Goal: Task Accomplishment & Management: Manage account settings

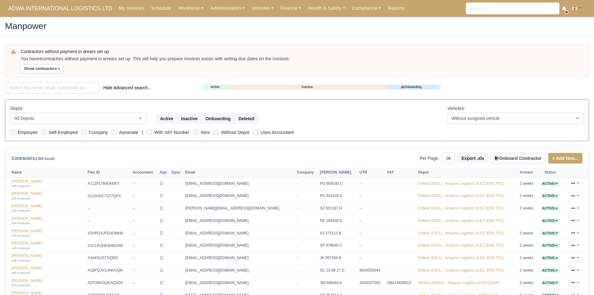
select select "25"
click at [281, 13] on link "Finance" at bounding box center [291, 8] width 28 height 12
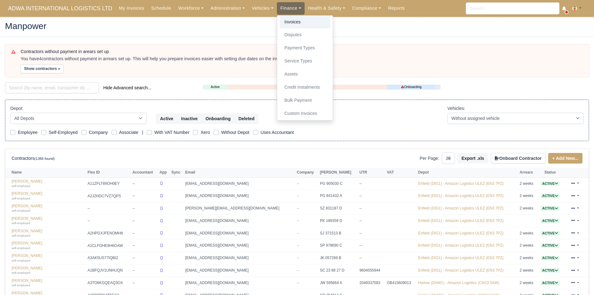
click at [283, 21] on link "Invoices" at bounding box center [305, 22] width 50 height 13
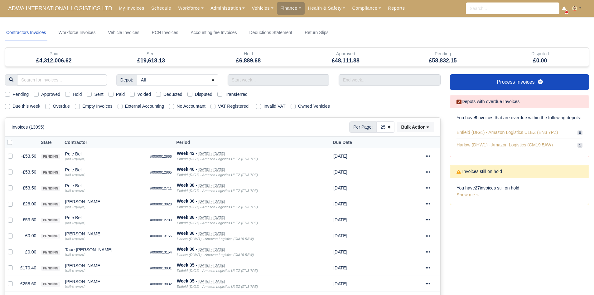
select select "25"
click at [283, 79] on input "text" at bounding box center [279, 79] width 102 height 11
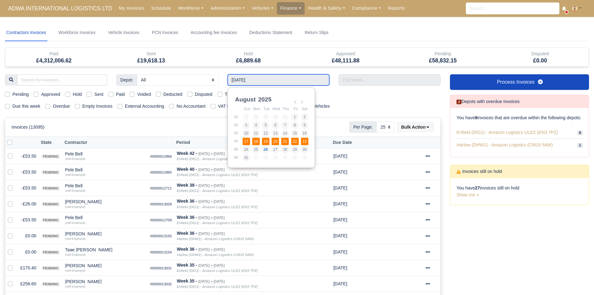
type input "17/08/2025 - 23/08/2025"
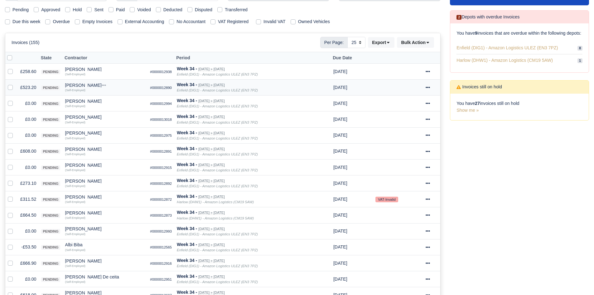
scroll to position [86, 0]
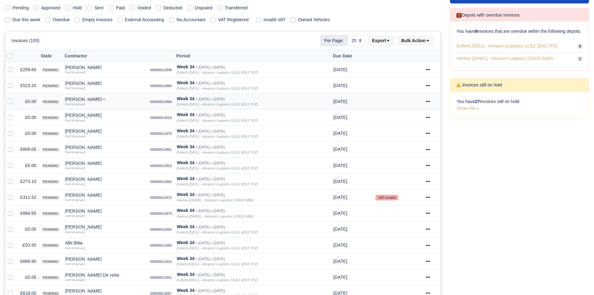
click at [15, 98] on label at bounding box center [15, 98] width 0 height 0
click at [11, 103] on input "checkbox" at bounding box center [10, 100] width 5 height 5
checkbox input "true"
click at [15, 114] on label at bounding box center [15, 114] width 0 height 0
click at [9, 116] on input "checkbox" at bounding box center [10, 116] width 5 height 5
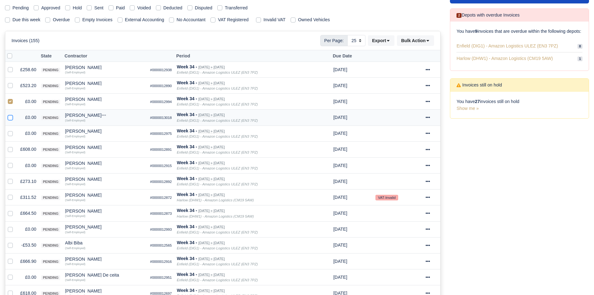
checkbox input "true"
click at [15, 130] on label at bounding box center [15, 130] width 0 height 0
click at [9, 132] on input "checkbox" at bounding box center [10, 132] width 5 height 5
checkbox input "true"
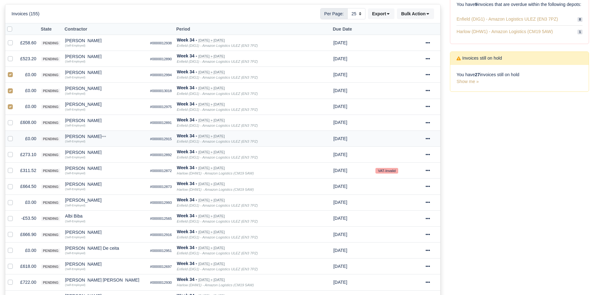
click at [15, 135] on label at bounding box center [15, 135] width 0 height 0
click at [10, 138] on input "checkbox" at bounding box center [10, 137] width 5 height 5
checkbox input "true"
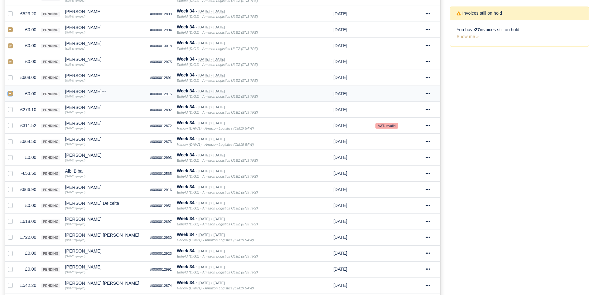
scroll to position [159, 0]
click at [15, 153] on label at bounding box center [15, 153] width 0 height 0
click at [11, 157] on input "checkbox" at bounding box center [10, 155] width 5 height 5
checkbox input "true"
click at [15, 169] on label at bounding box center [15, 169] width 0 height 0
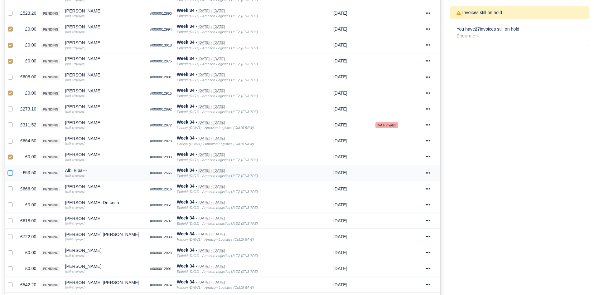
click at [10, 173] on input "checkbox" at bounding box center [10, 171] width 5 height 5
checkbox input "true"
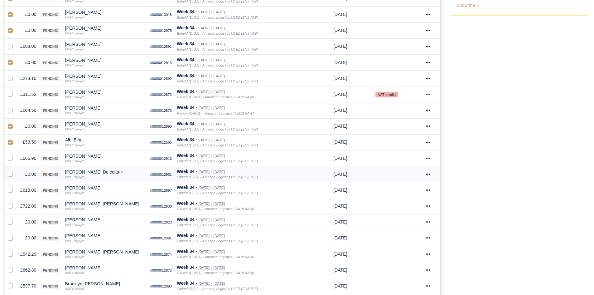
click at [15, 170] on label at bounding box center [15, 170] width 0 height 0
click at [10, 173] on input "checkbox" at bounding box center [10, 172] width 5 height 5
checkbox input "true"
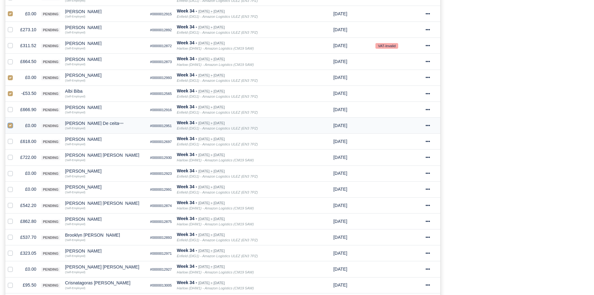
scroll to position [238, 0]
click at [15, 169] on label at bounding box center [15, 169] width 0 height 0
click at [10, 173] on input "checkbox" at bounding box center [10, 171] width 5 height 5
checkbox input "true"
click at [9, 186] on div at bounding box center [11, 188] width 7 height 7
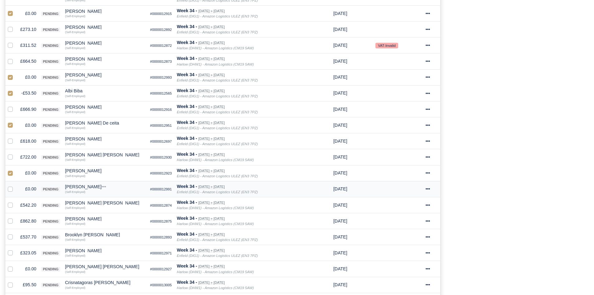
click at [15, 185] on label at bounding box center [15, 185] width 0 height 0
click at [9, 188] on input "checkbox" at bounding box center [10, 187] width 5 height 5
checkbox input "true"
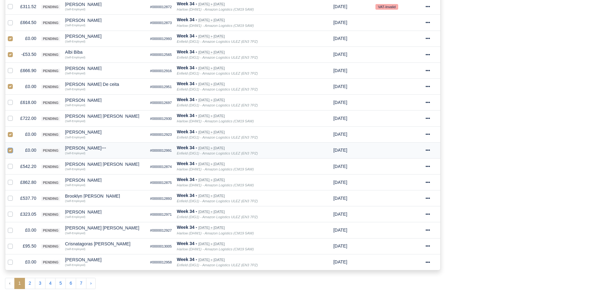
scroll to position [277, 0]
click at [15, 226] on label at bounding box center [15, 226] width 0 height 0
click at [10, 228] on input "checkbox" at bounding box center [10, 228] width 5 height 5
checkbox input "true"
click at [11, 257] on td at bounding box center [11, 261] width 12 height 16
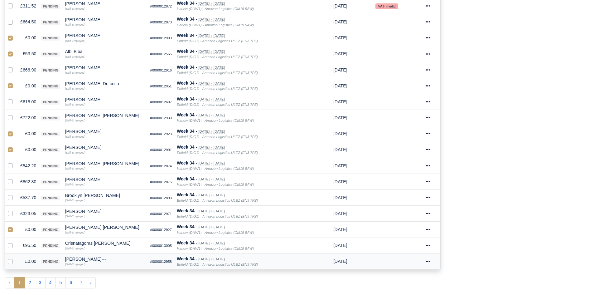
click at [15, 257] on label at bounding box center [15, 257] width 0 height 0
click at [11, 261] on input "checkbox" at bounding box center [10, 259] width 5 height 5
checkbox input "true"
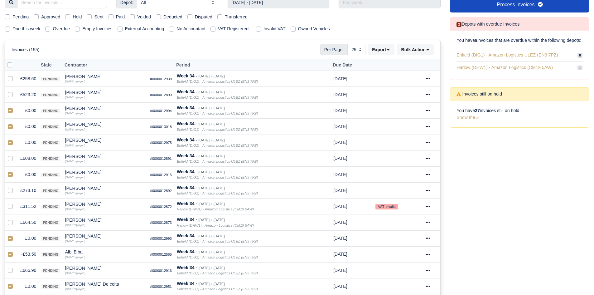
scroll to position [0, 0]
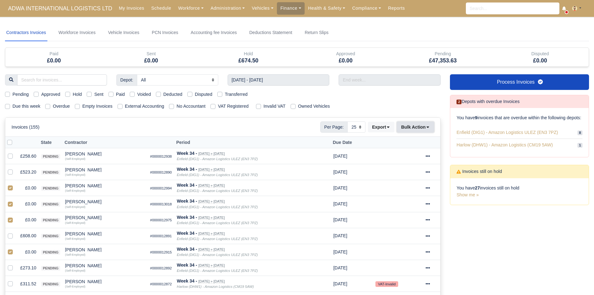
click at [410, 131] on button "Bulk Action" at bounding box center [415, 127] width 37 height 11
click at [404, 175] on div "Void" at bounding box center [405, 177] width 55 height 10
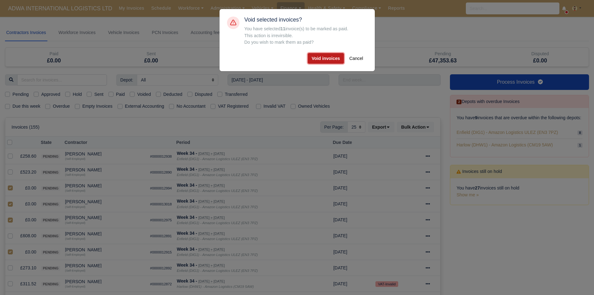
click at [327, 62] on button "Void invoices" at bounding box center [326, 58] width 36 height 11
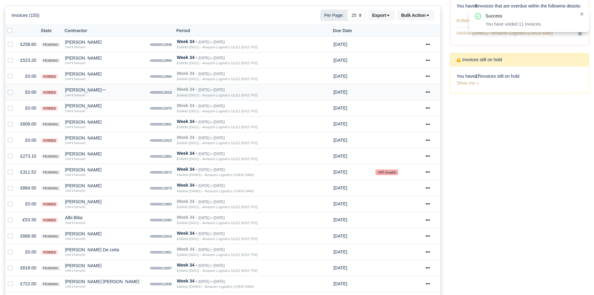
scroll to position [112, 0]
click at [24, 188] on td "£664.50" at bounding box center [28, 188] width 21 height 16
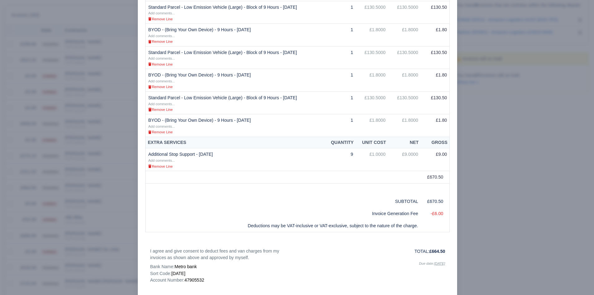
scroll to position [249, 0]
click at [87, 187] on div at bounding box center [297, 147] width 594 height 295
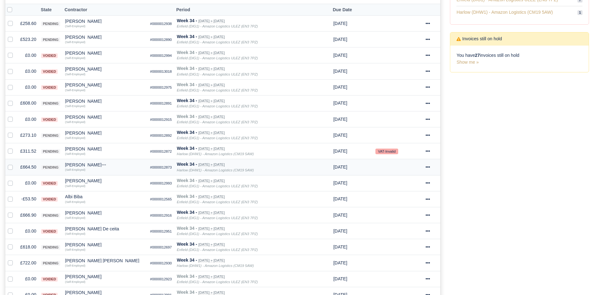
scroll to position [133, 0]
click at [31, 211] on td "£666.90" at bounding box center [28, 214] width 21 height 16
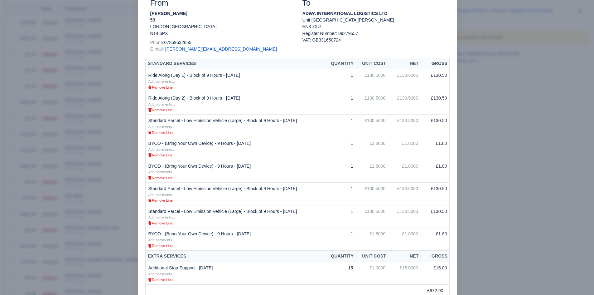
scroll to position [168, 0]
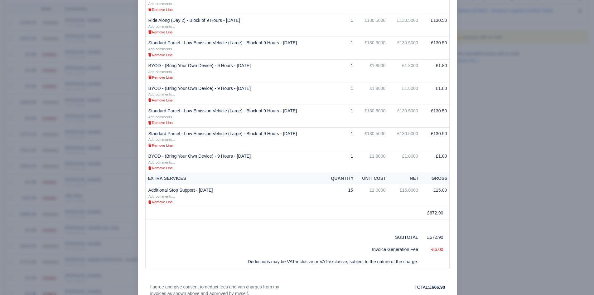
click at [47, 227] on div at bounding box center [297, 147] width 594 height 295
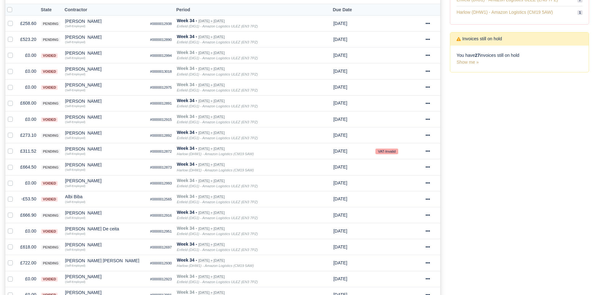
scroll to position [133, 0]
click at [92, 212] on div "[PERSON_NAME]" at bounding box center [105, 211] width 80 height 4
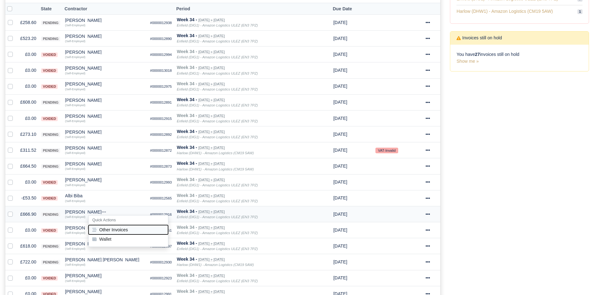
click at [114, 225] on button "Other Invoices" at bounding box center [128, 229] width 79 height 9
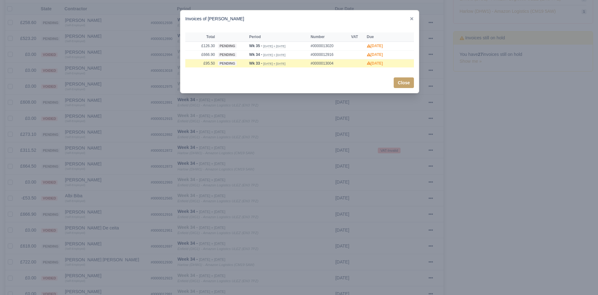
click at [108, 219] on div at bounding box center [299, 147] width 598 height 295
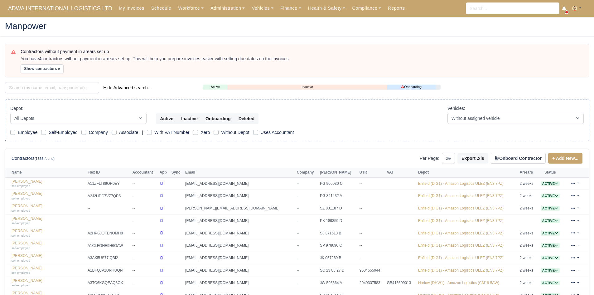
select select "25"
click at [62, 7] on span "ADWA INTERNATIONAL LOGISTICS LTD" at bounding box center [60, 8] width 110 height 12
